Goal: Task Accomplishment & Management: Use online tool/utility

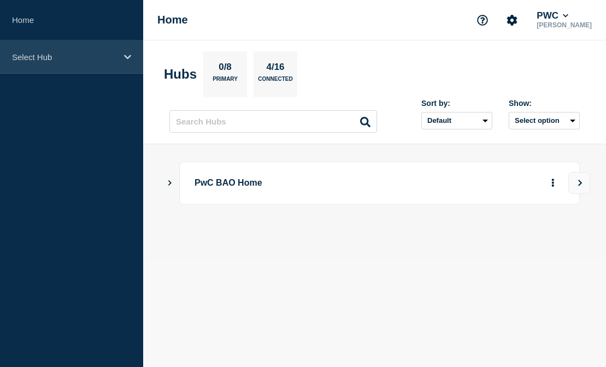
click at [90, 60] on p "Select Hub" at bounding box center [64, 56] width 105 height 9
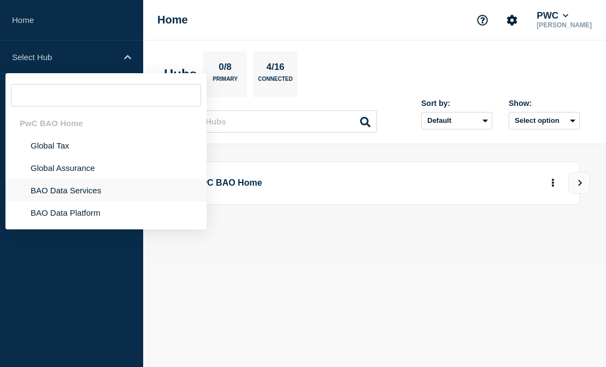
click at [86, 203] on li "BAO Data Services" at bounding box center [105, 213] width 201 height 22
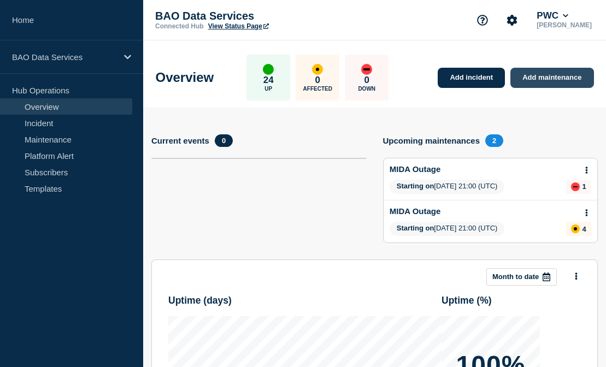
click at [565, 84] on link "Add maintenance" at bounding box center [551, 78] width 83 height 20
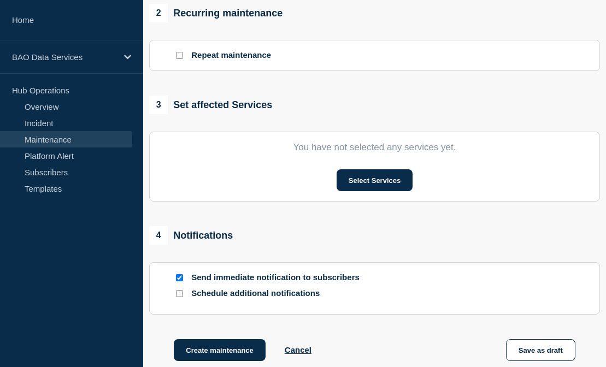
scroll to position [600, 0]
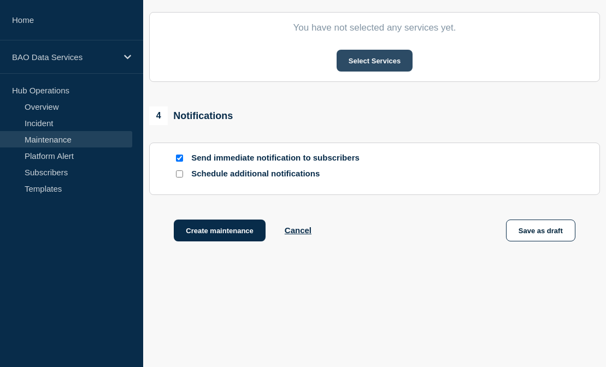
click at [396, 61] on button "Select Services" at bounding box center [374, 61] width 76 height 22
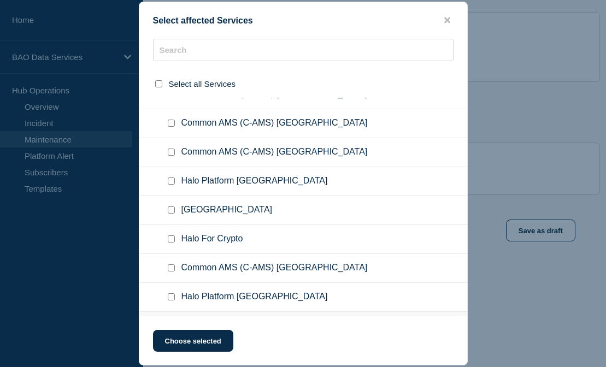
scroll to position [392, 0]
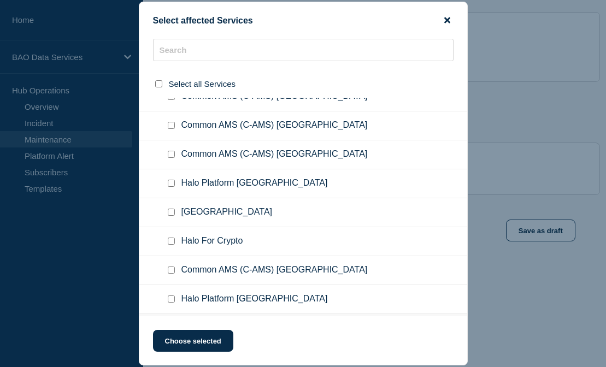
click at [446, 18] on icon "close button" at bounding box center [447, 20] width 6 height 6
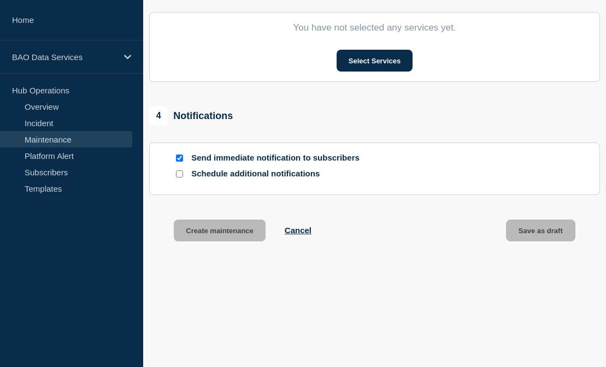
scroll to position [605, 0]
